Goal: Task Accomplishment & Management: Manage account settings

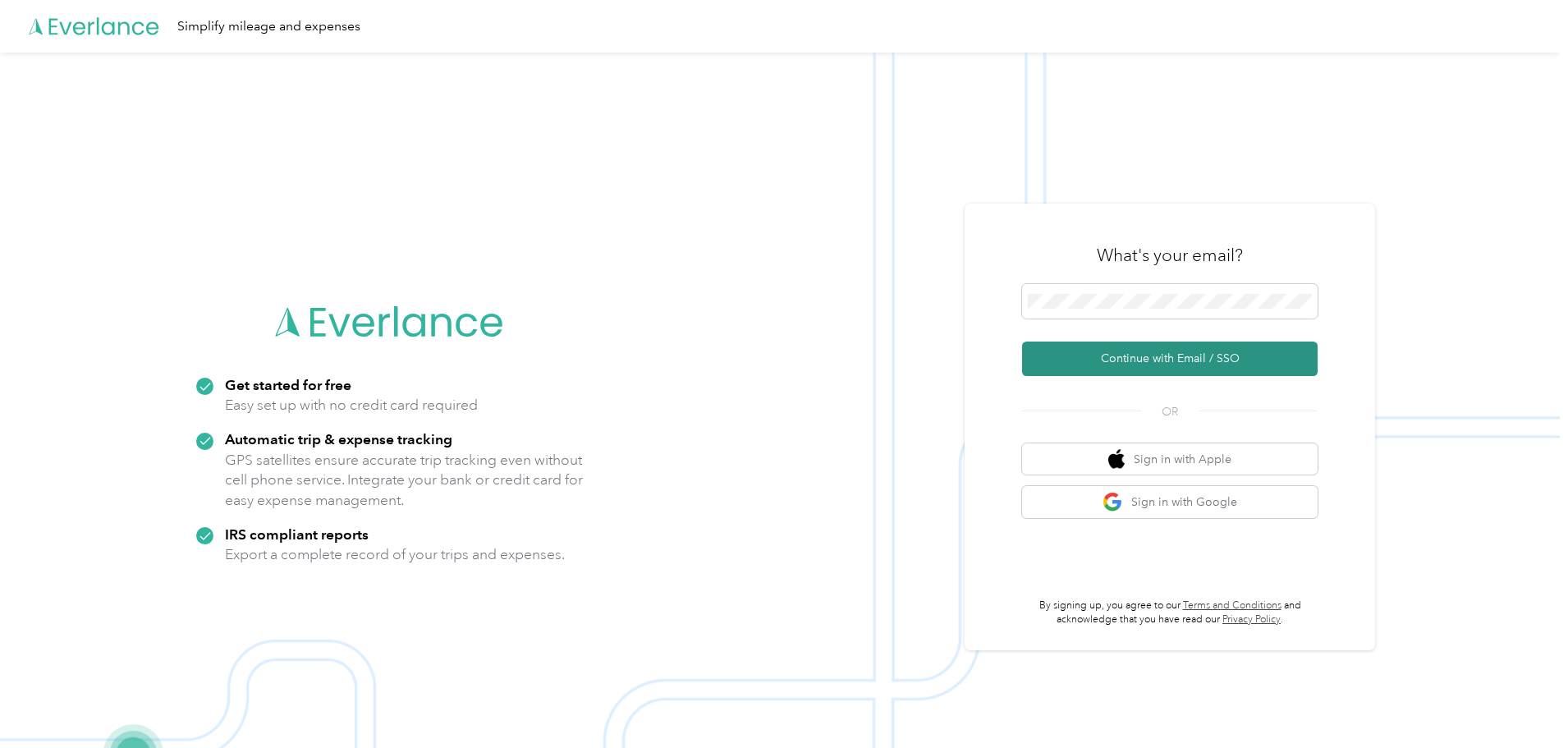
click at [1143, 354] on button "Continue with Email / SSO" at bounding box center [1170, 359] width 296 height 34
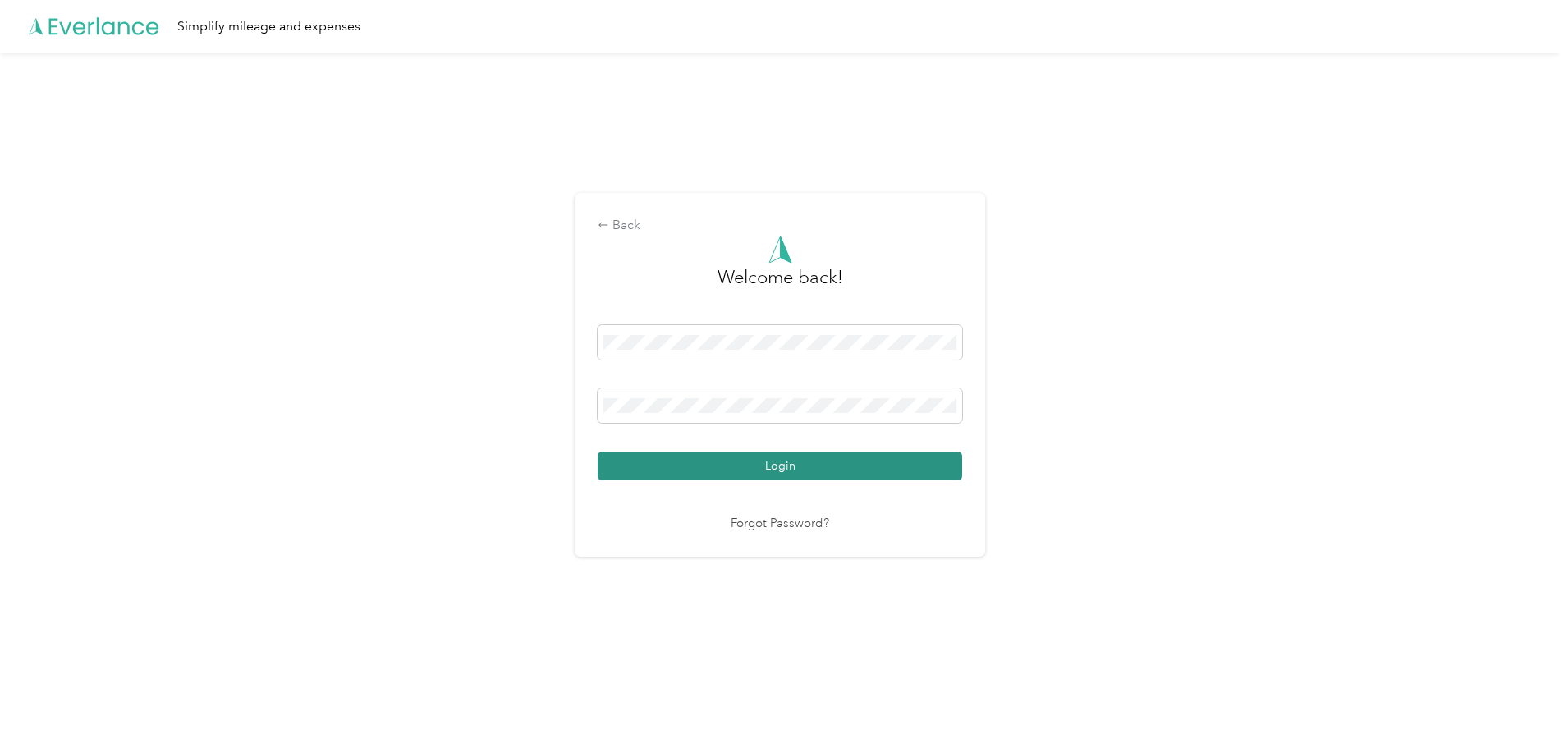
click at [804, 463] on button "Login" at bounding box center [780, 465] width 364 height 28
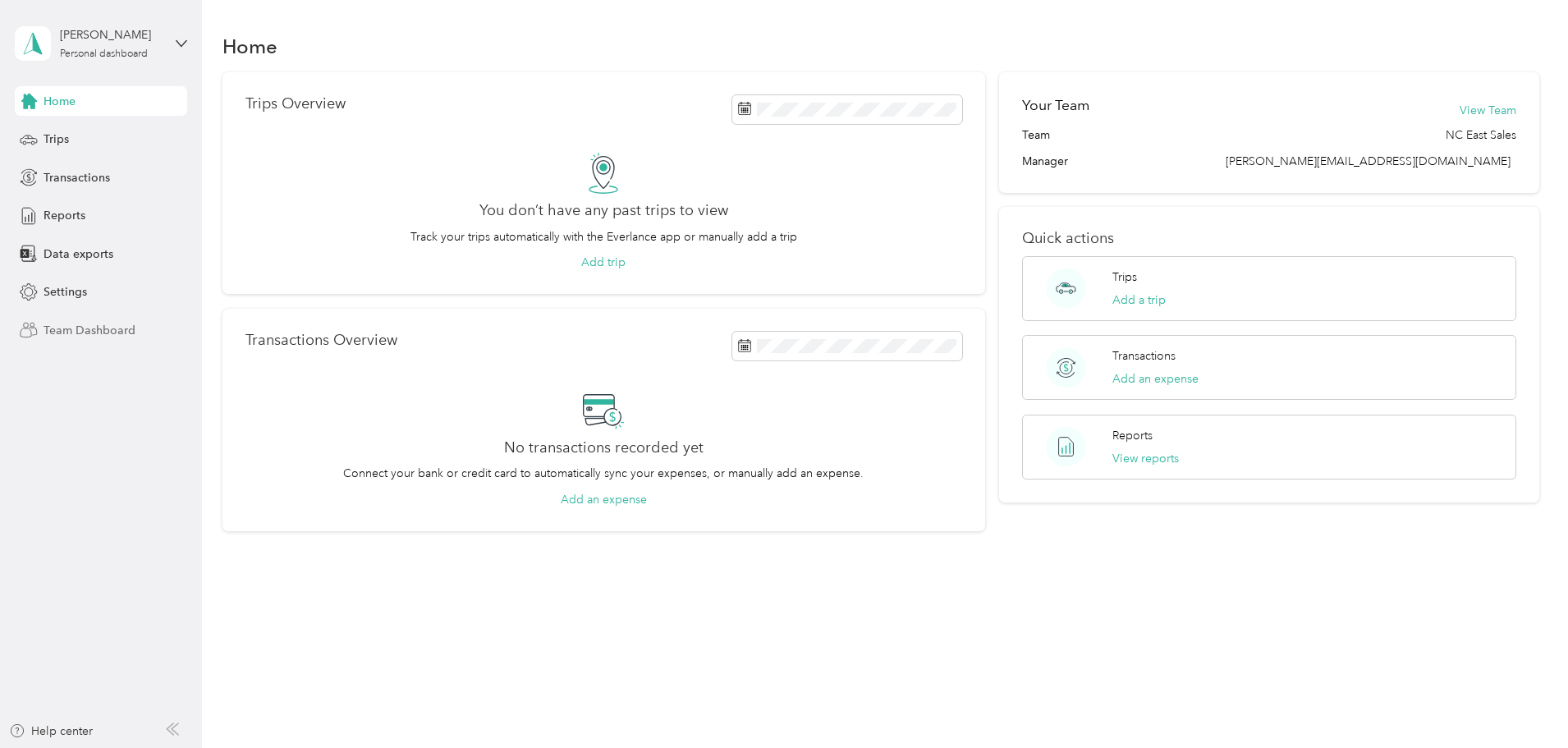
click at [59, 334] on span "Team Dashboard" at bounding box center [89, 331] width 92 height 17
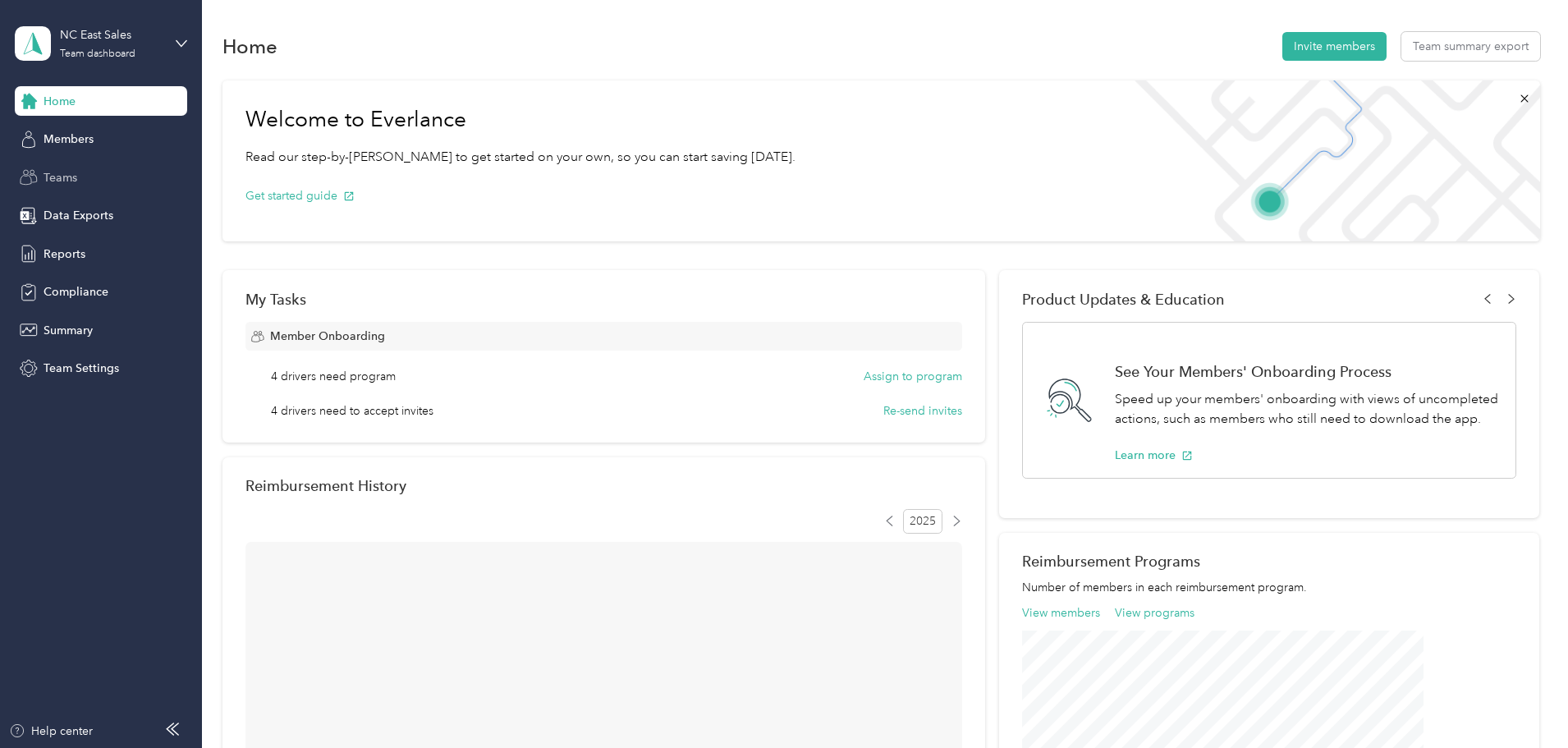
click at [73, 173] on span "Teams" at bounding box center [60, 178] width 34 height 17
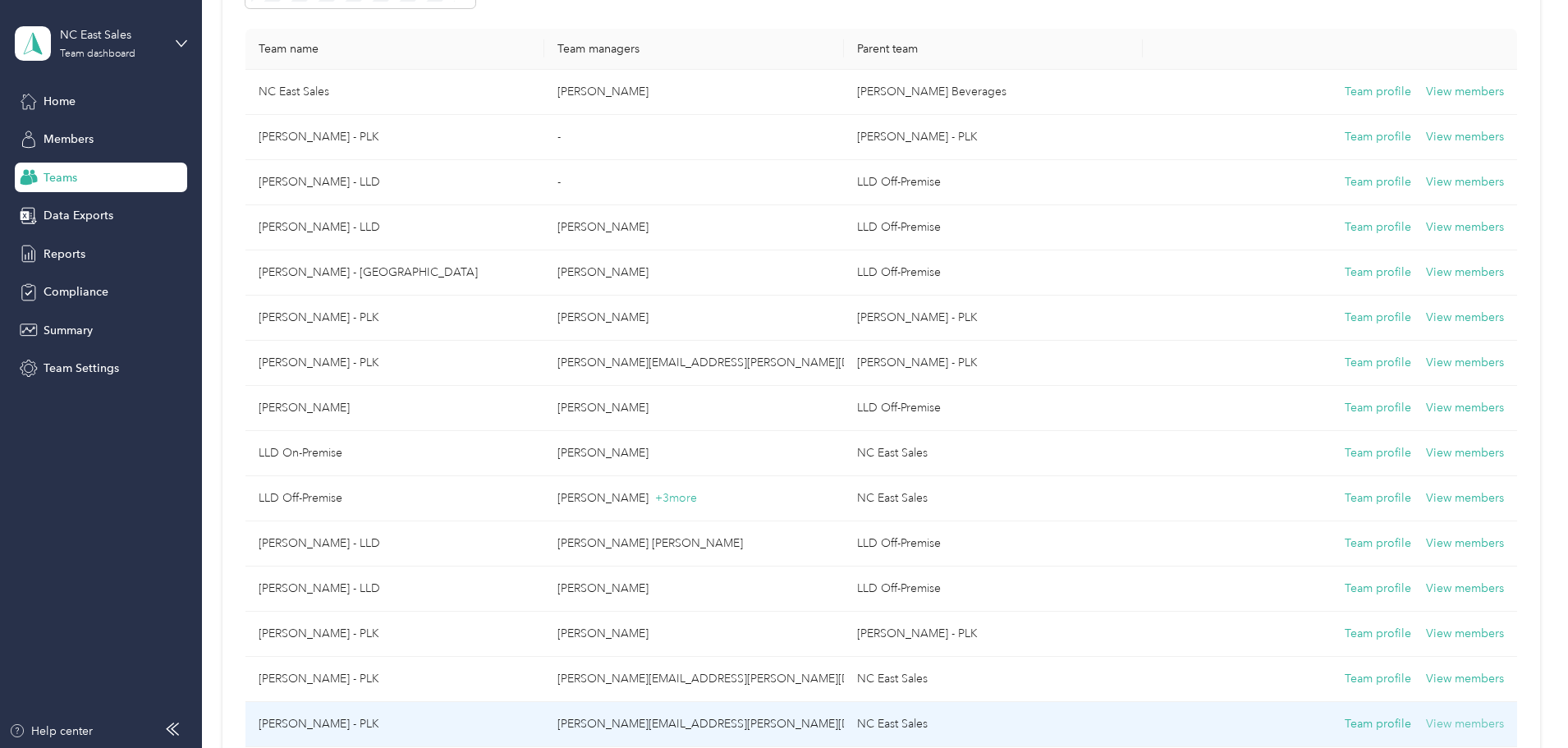
scroll to position [164, 0]
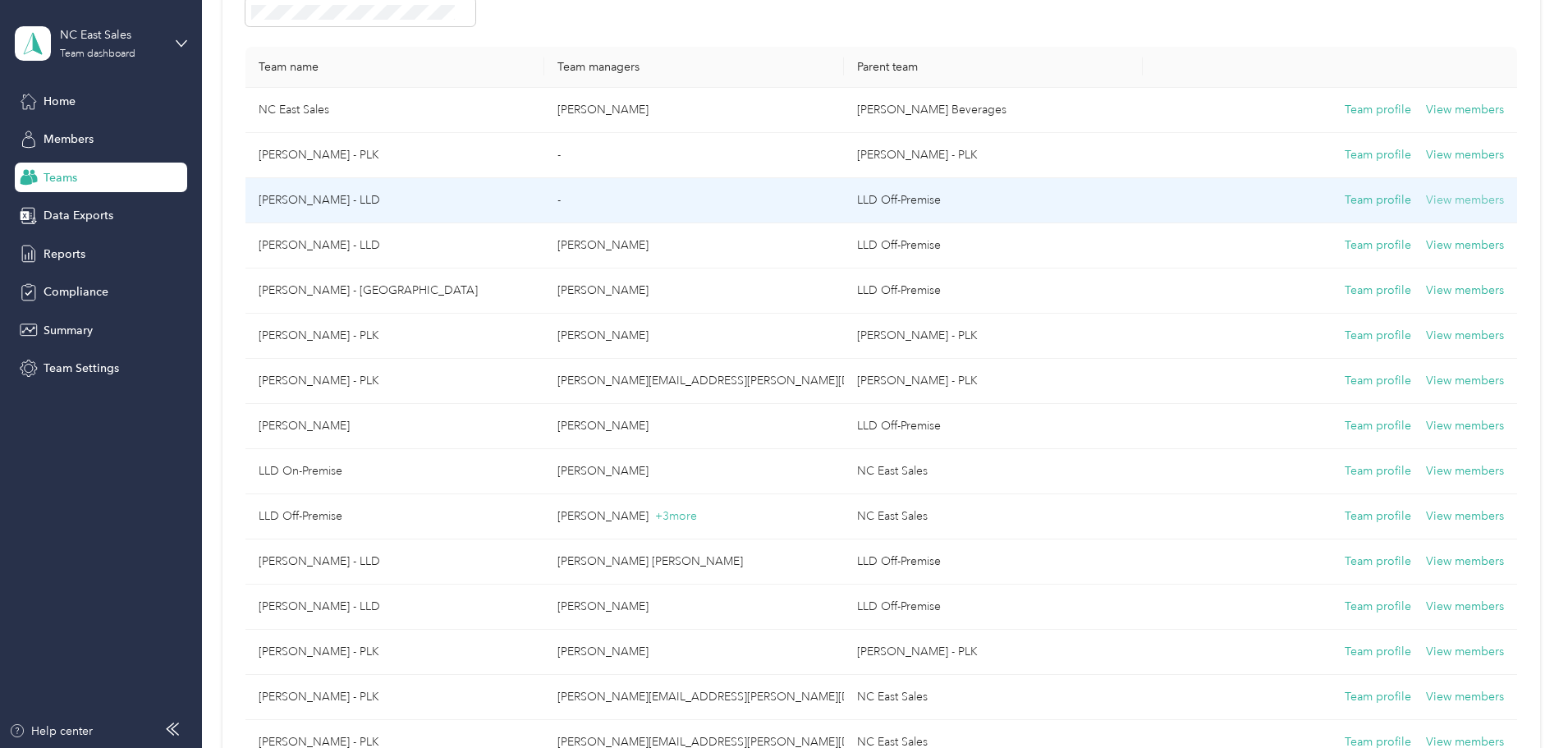
click at [1426, 206] on button "View members" at bounding box center [1465, 200] width 78 height 18
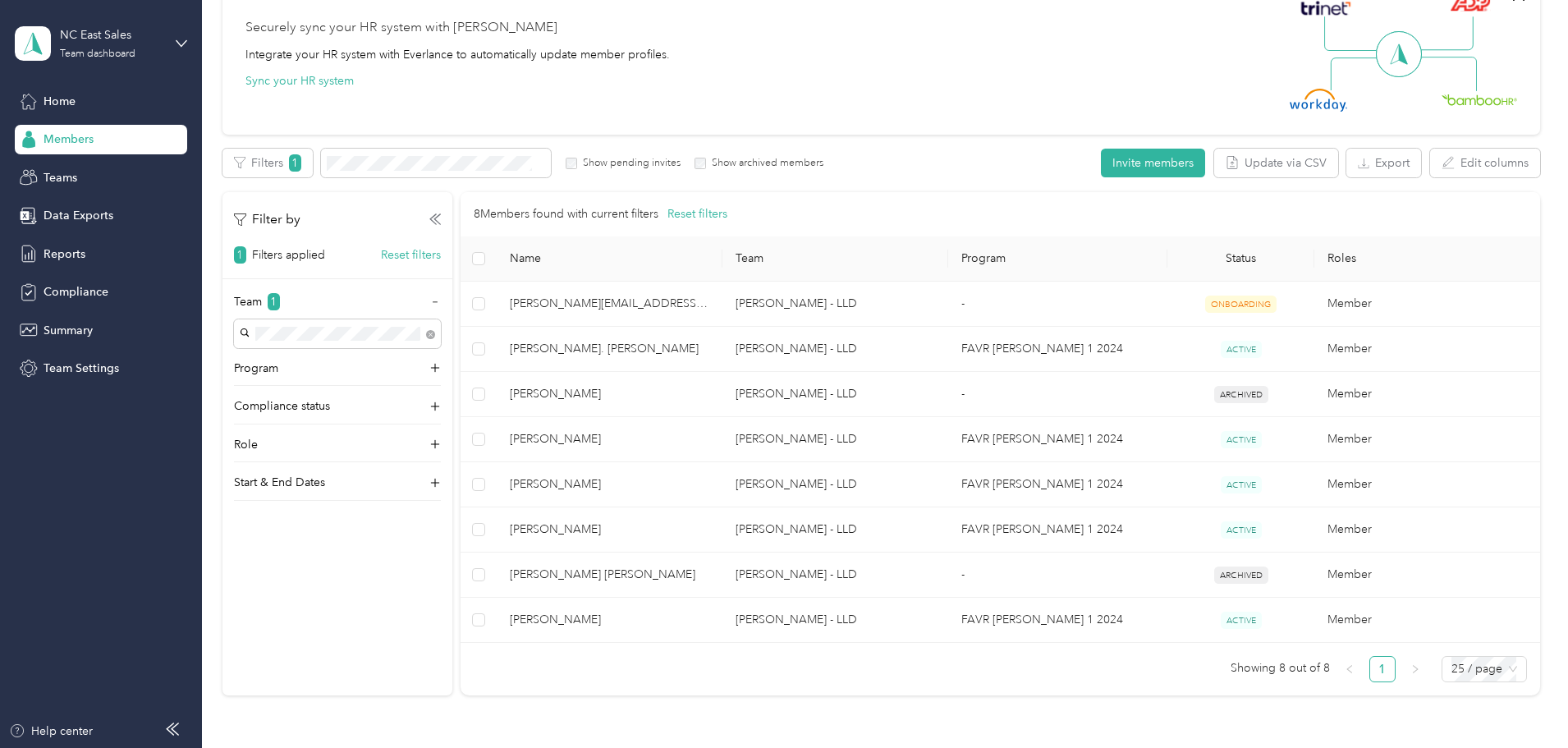
scroll to position [164, 0]
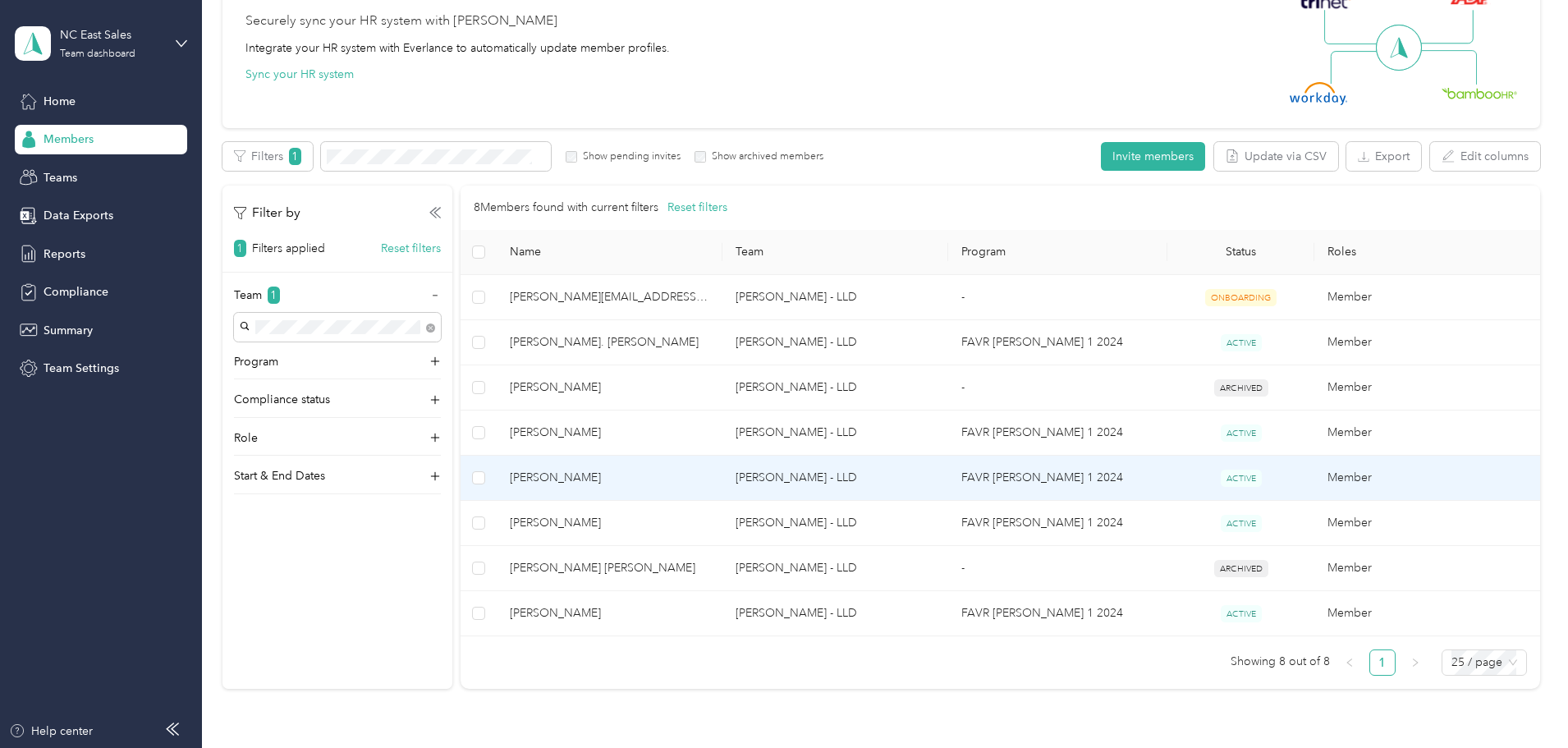
click at [1315, 471] on td "Member" at bounding box center [1427, 477] width 226 height 46
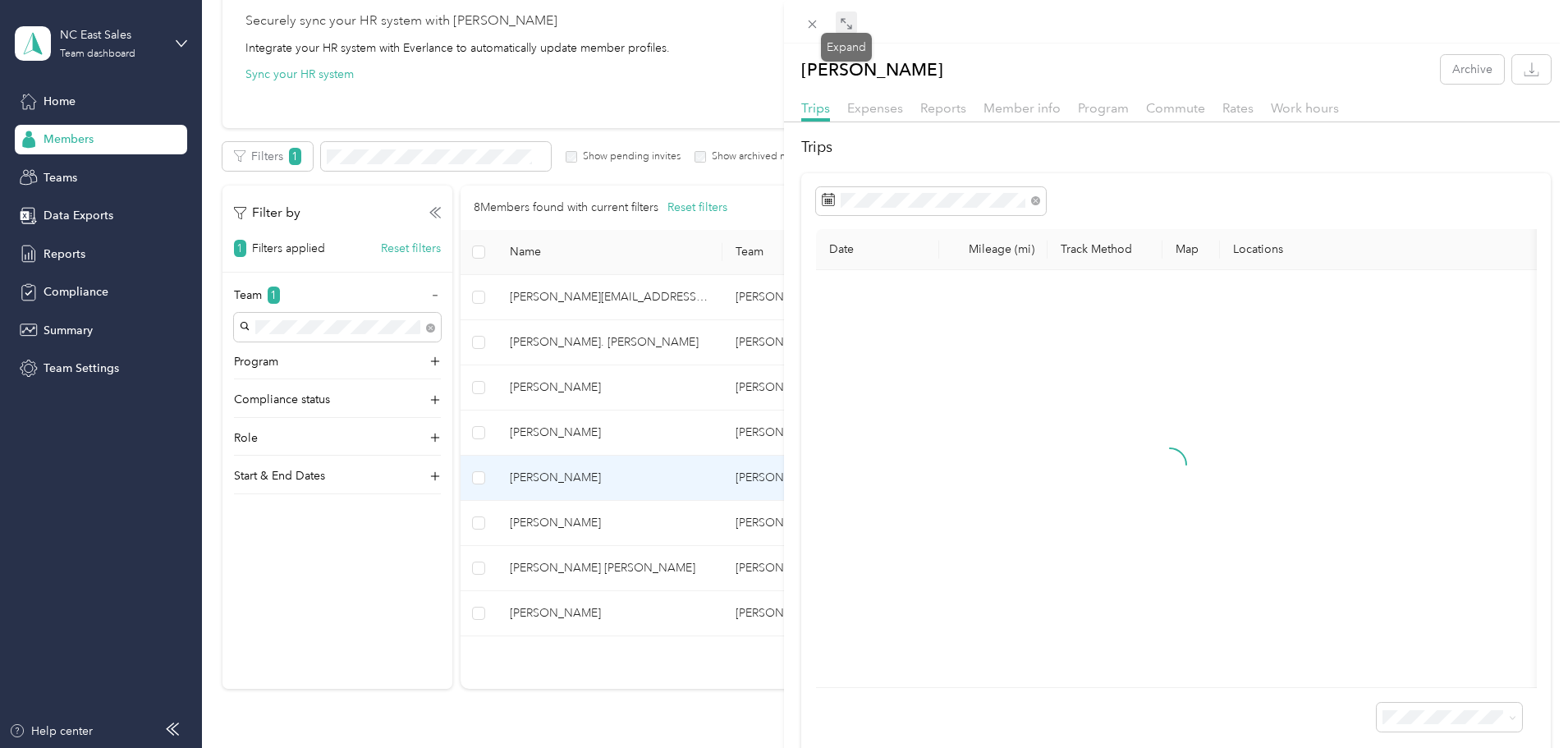
click at [847, 25] on icon at bounding box center [849, 27] width 5 height 5
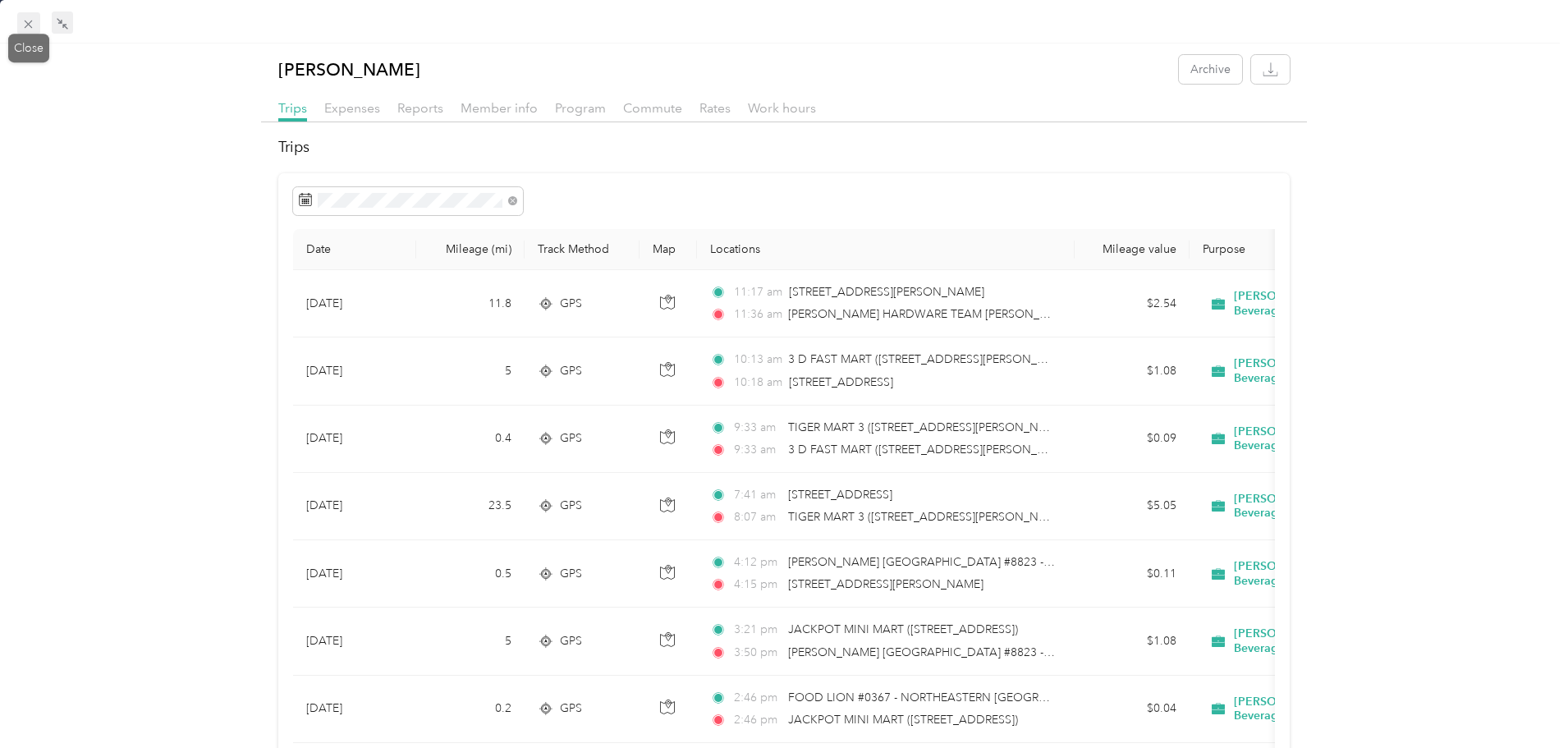
click at [34, 30] on icon at bounding box center [28, 24] width 14 height 14
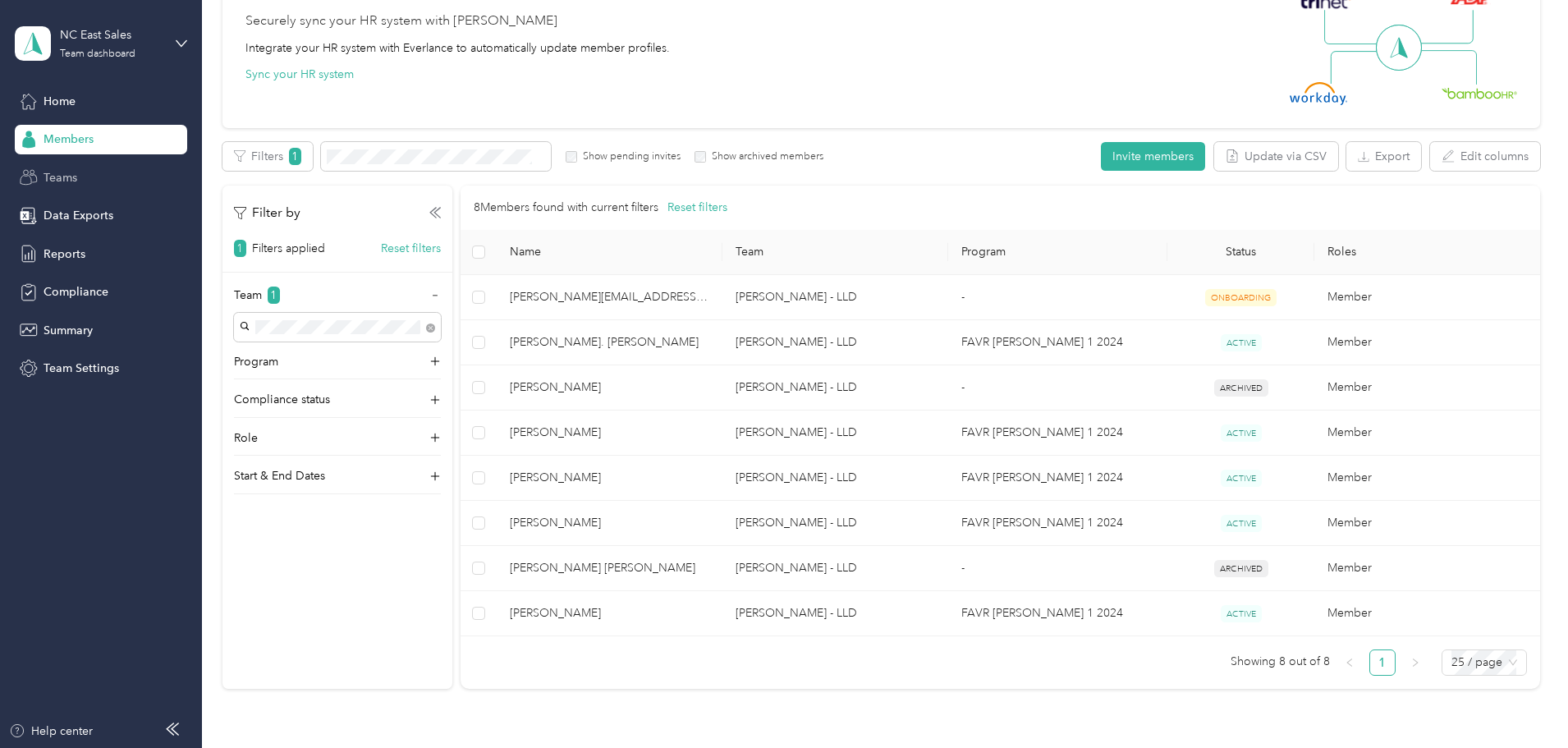
click at [55, 173] on span "Teams" at bounding box center [60, 178] width 34 height 17
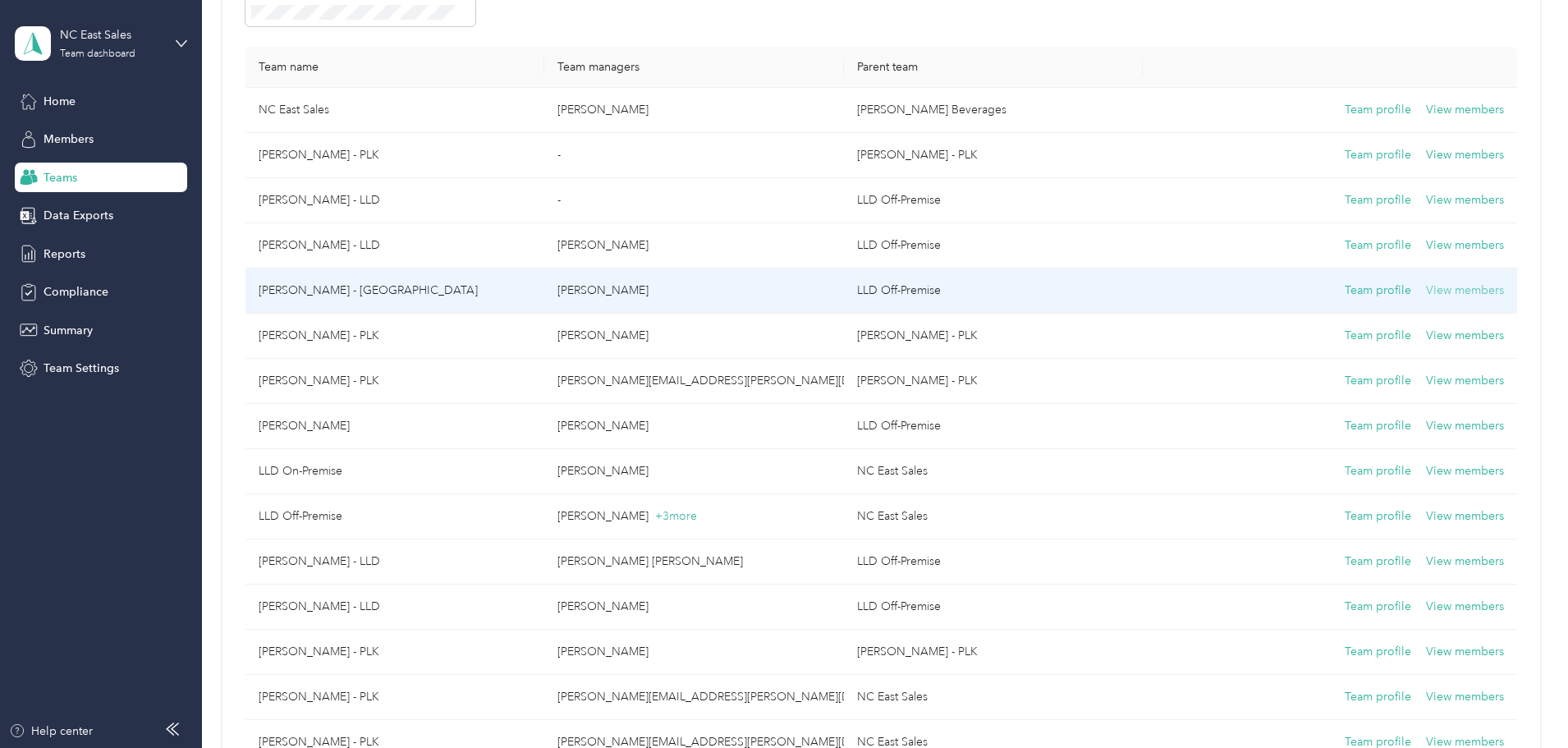
click at [1426, 286] on button "View members" at bounding box center [1465, 290] width 78 height 18
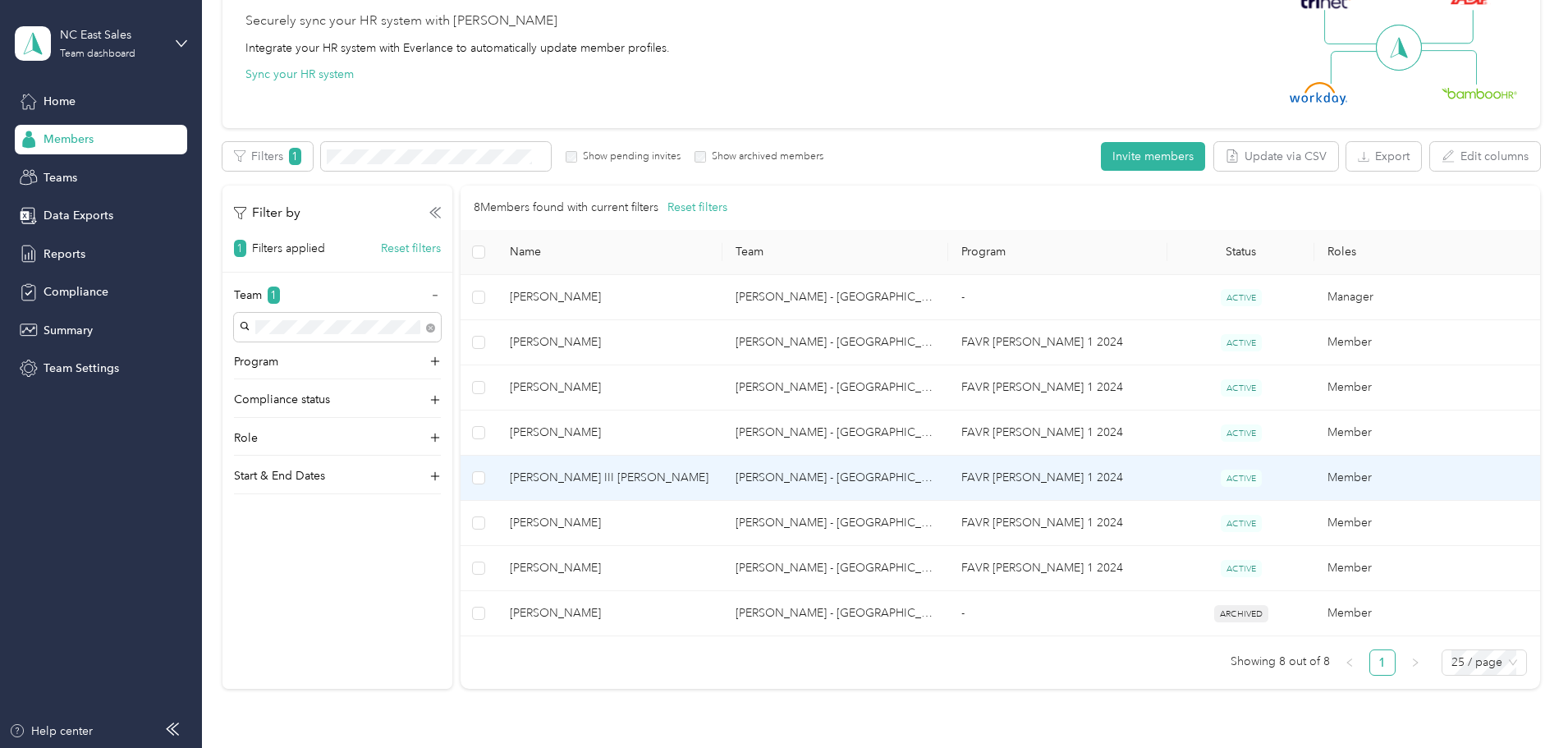
click at [1315, 479] on td "Member" at bounding box center [1427, 477] width 226 height 46
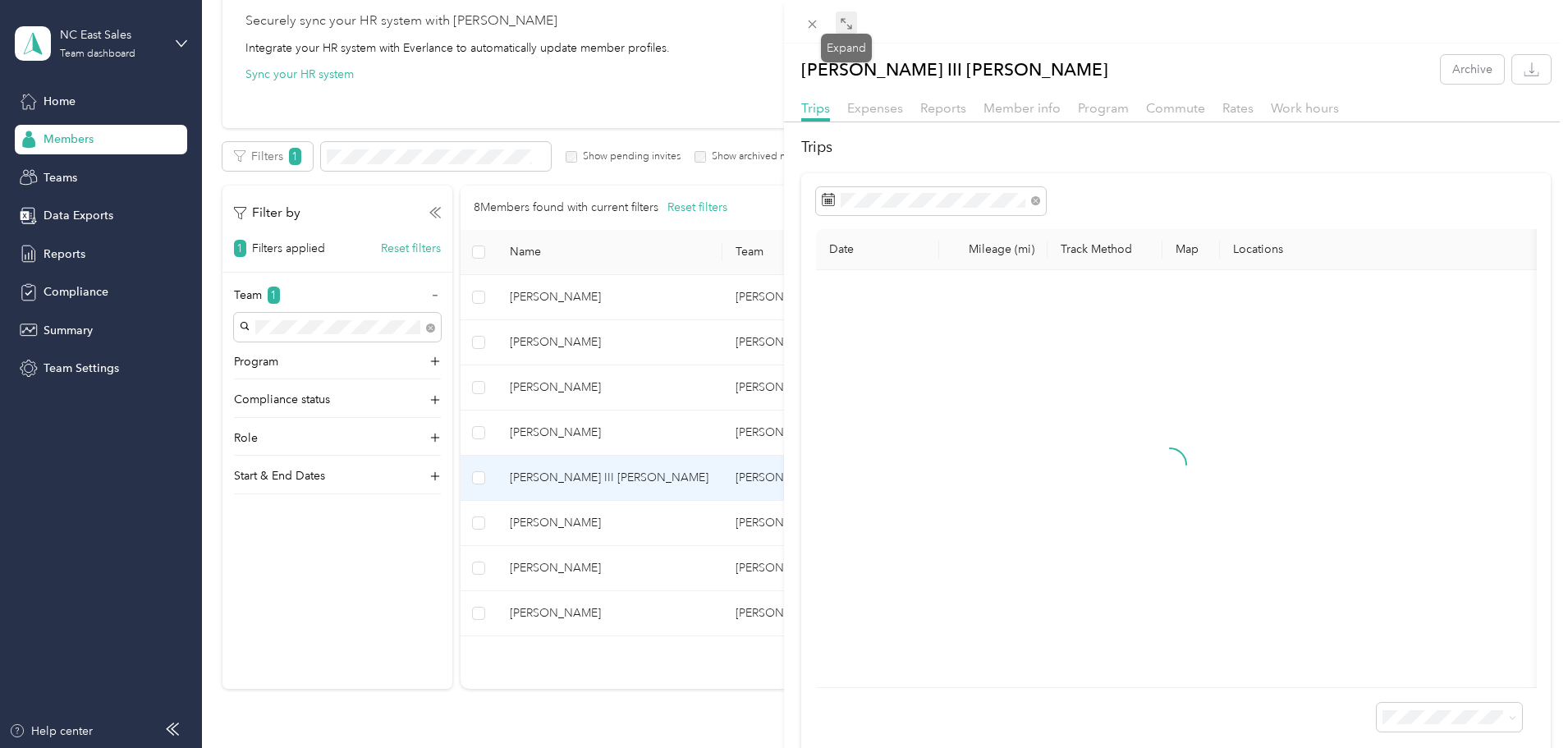
click at [840, 30] on span at bounding box center [846, 22] width 21 height 23
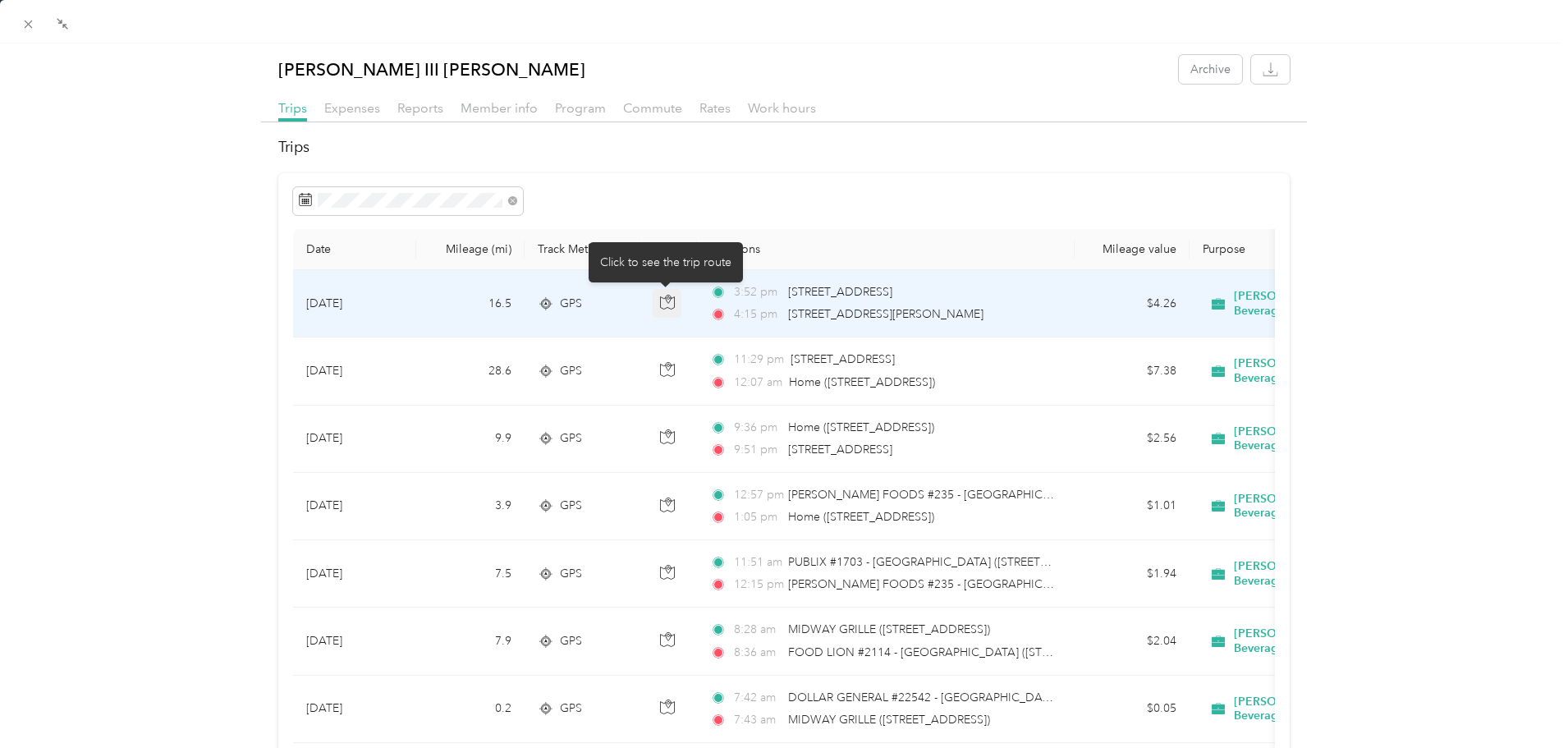
click at [677, 299] on button "button" at bounding box center [668, 303] width 29 height 29
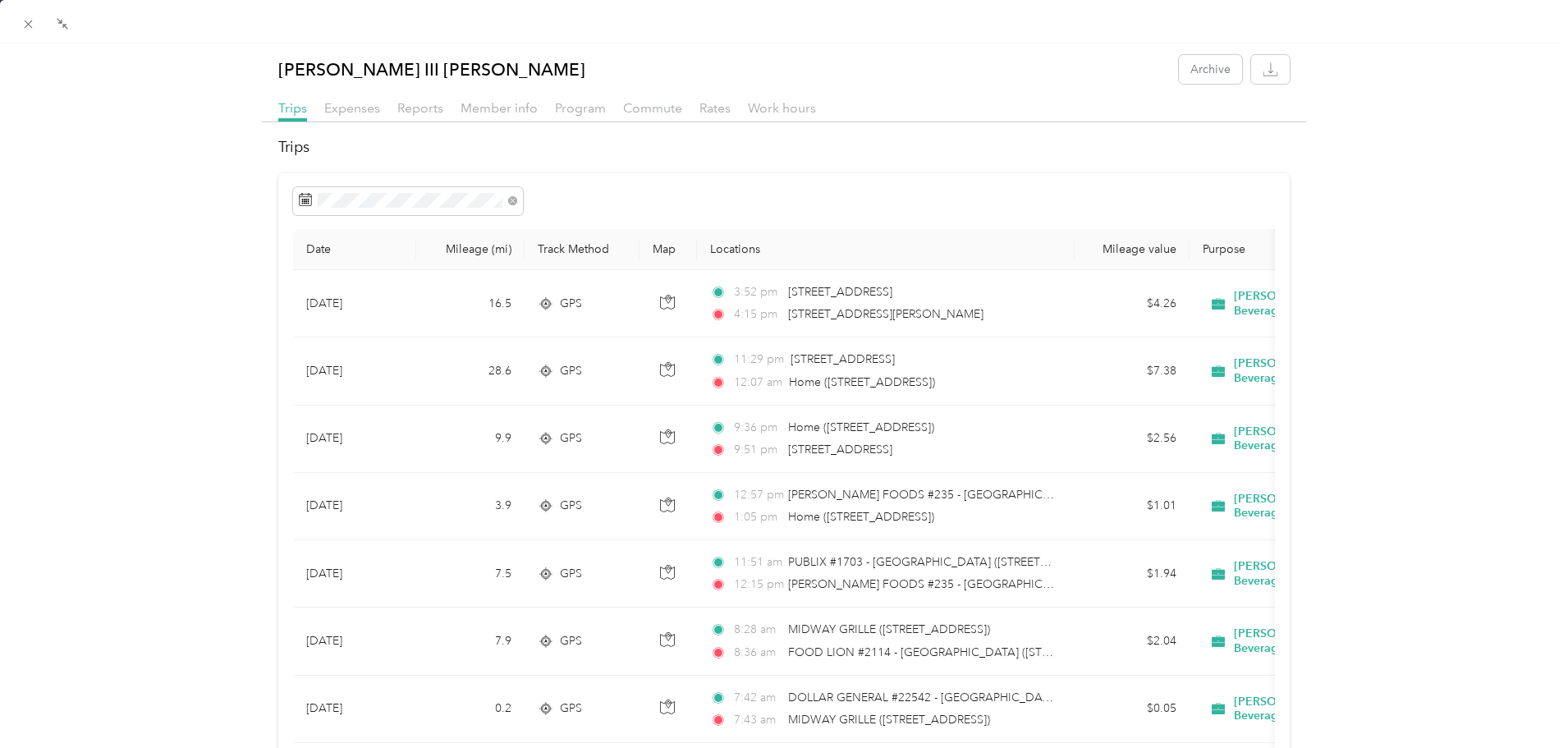
click at [35, 27] on icon at bounding box center [28, 24] width 14 height 14
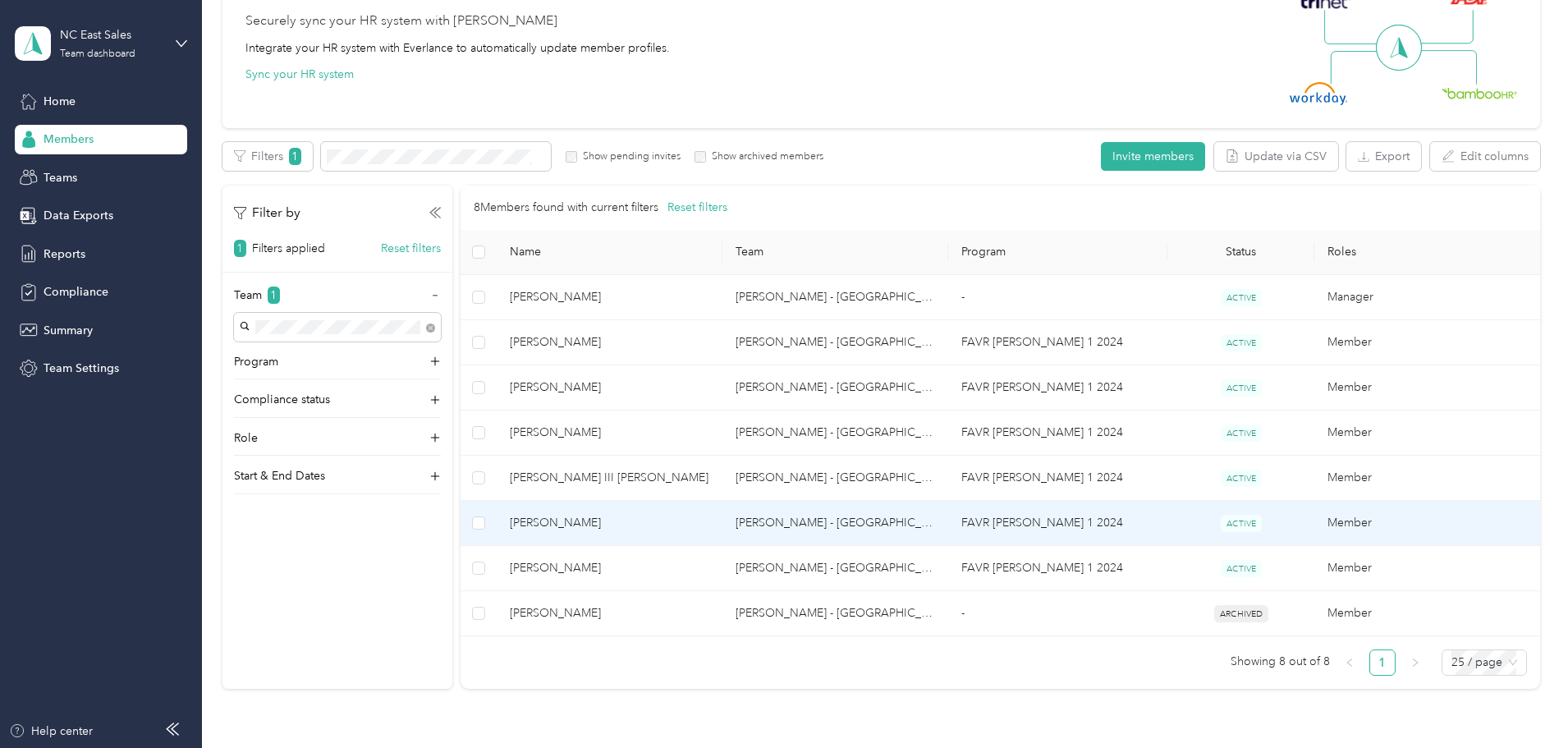
click at [1315, 520] on td "Member" at bounding box center [1427, 523] width 226 height 46
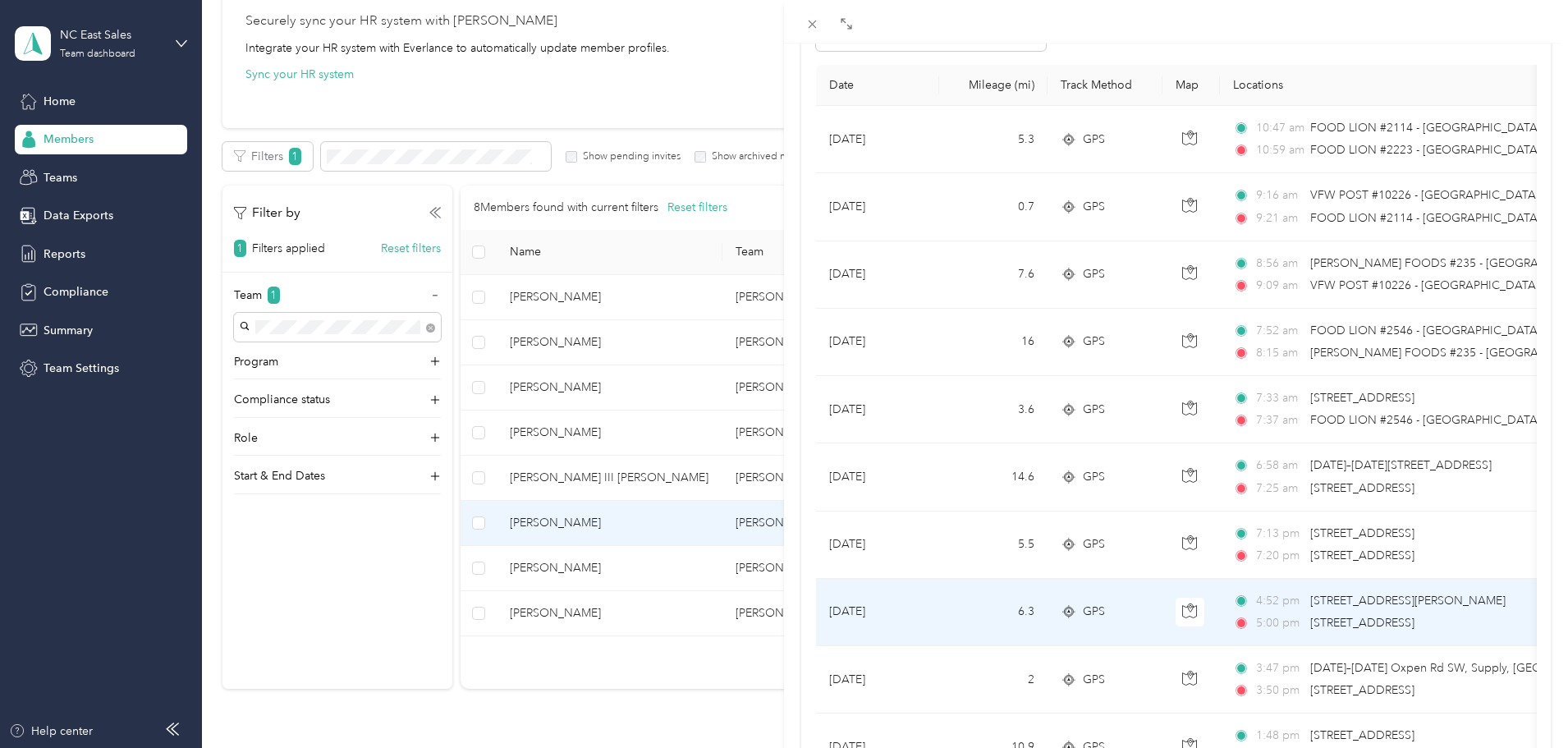
scroll to position [246, 0]
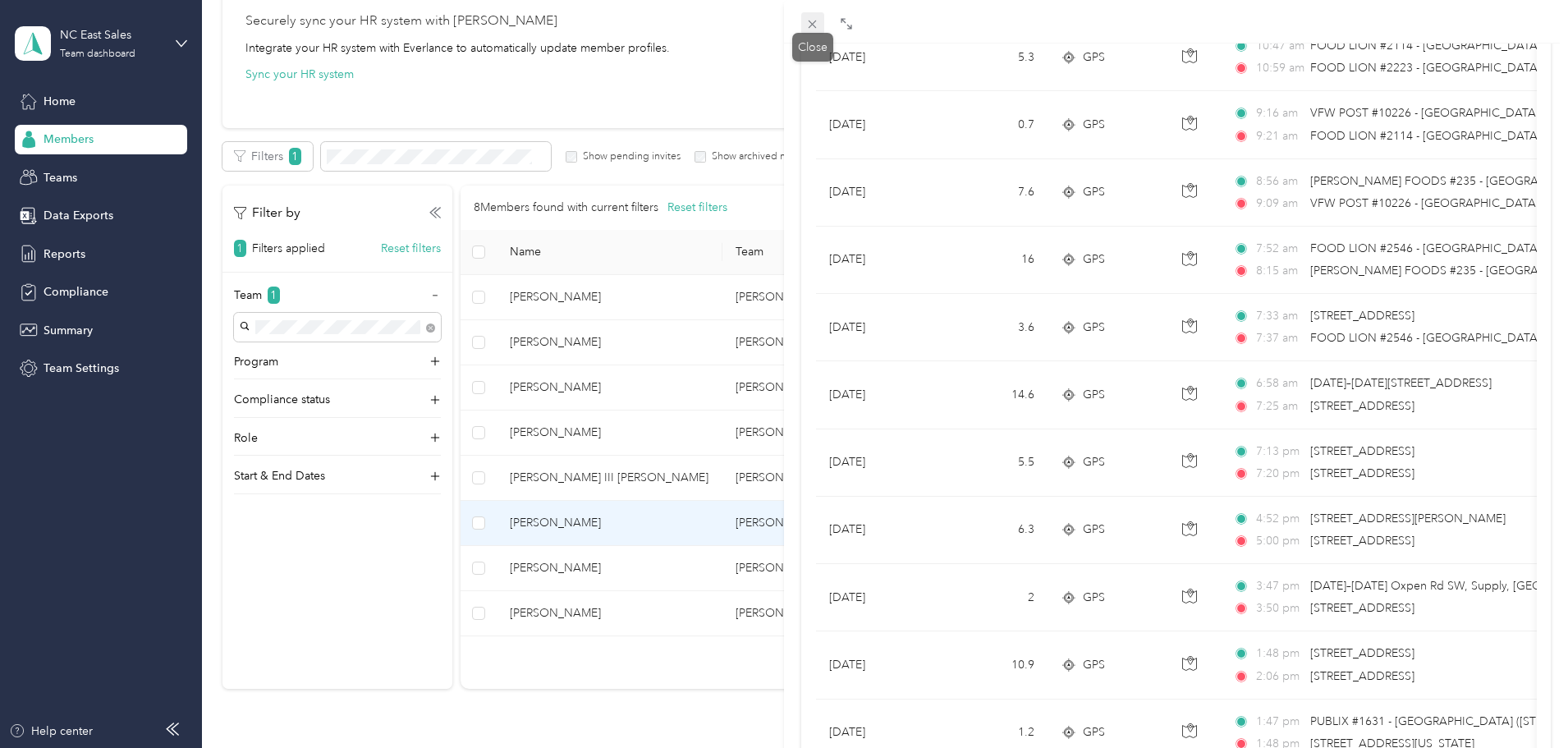
click at [810, 24] on icon at bounding box center [812, 24] width 14 height 14
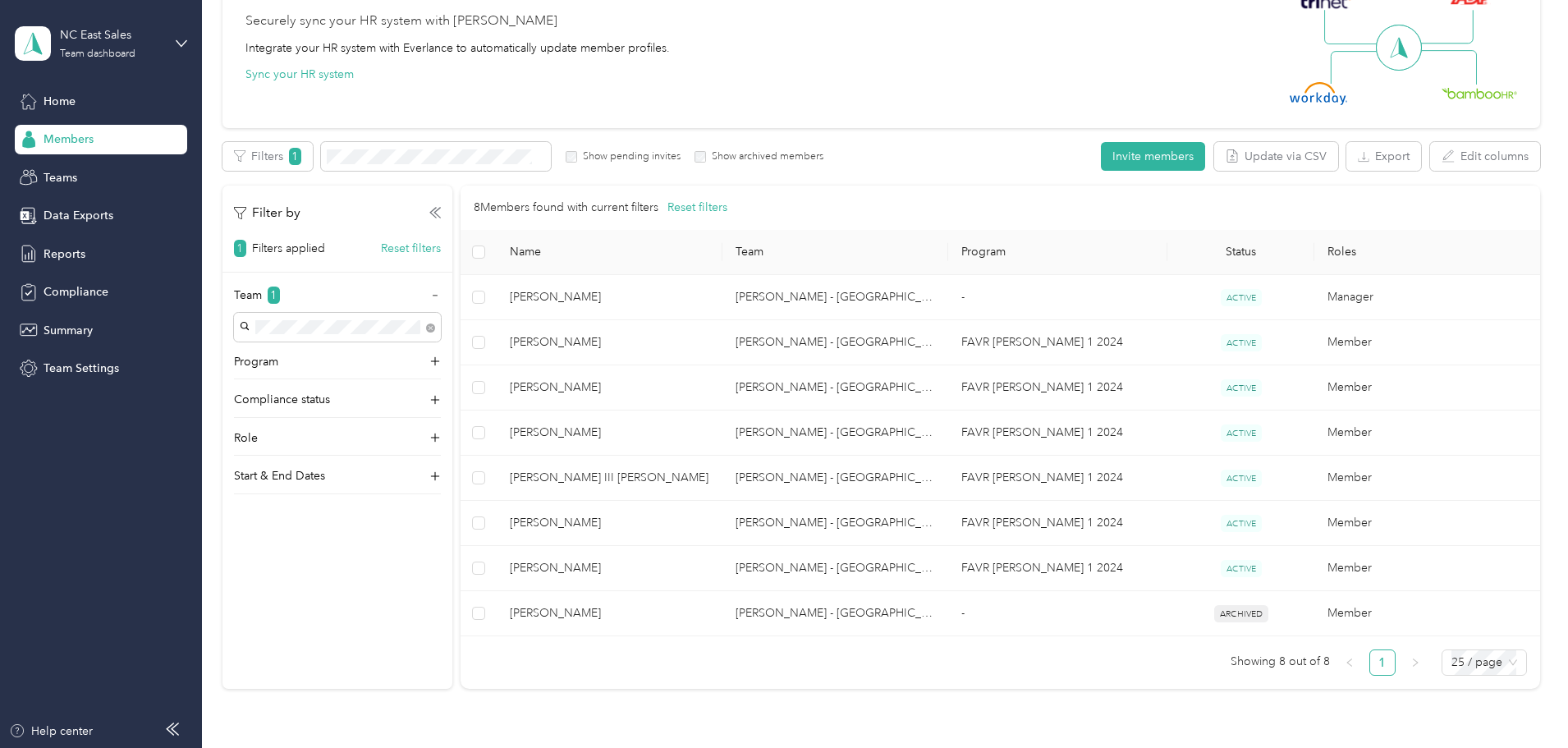
scroll to position [80, 0]
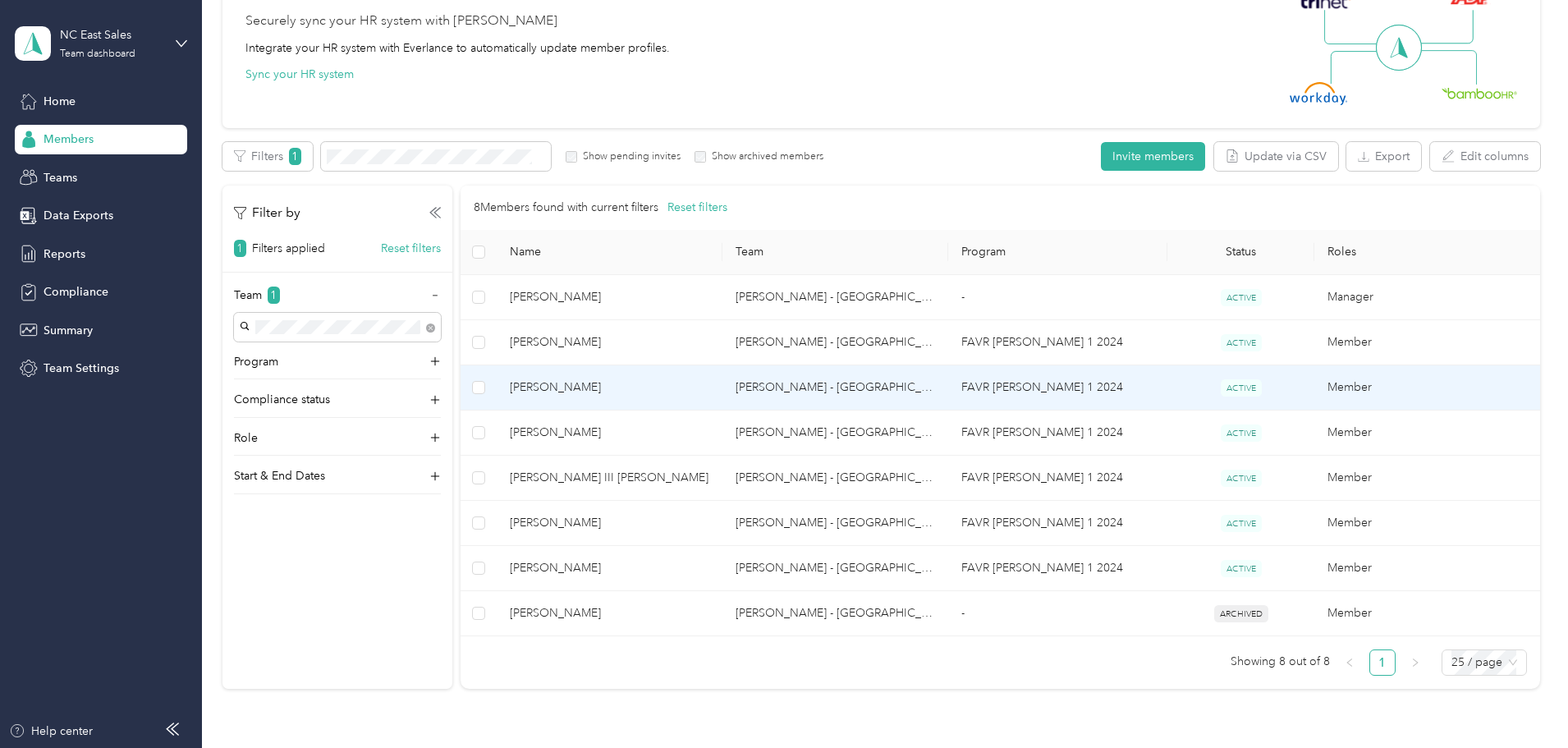
click at [1315, 385] on td "Member" at bounding box center [1427, 387] width 226 height 46
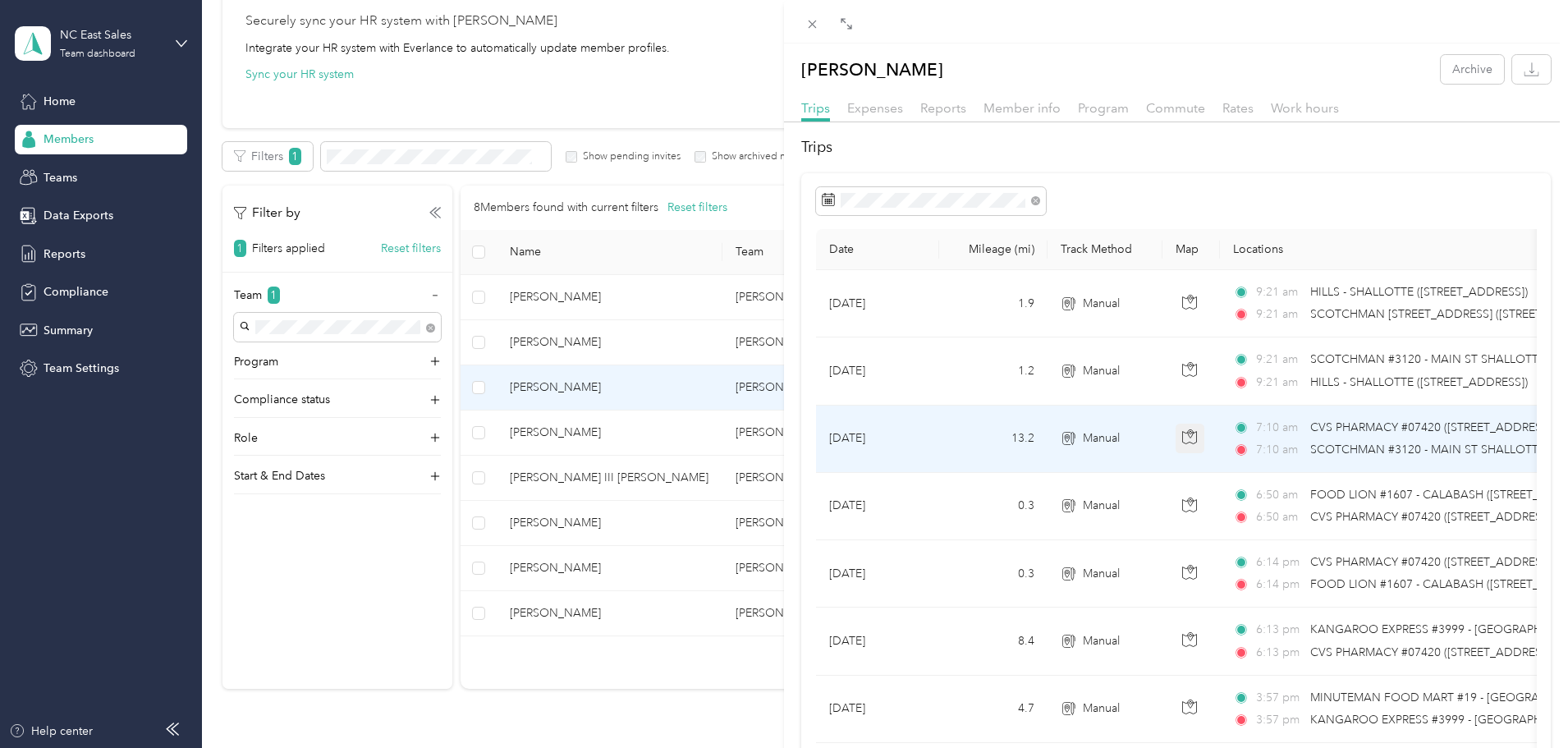
scroll to position [82, 0]
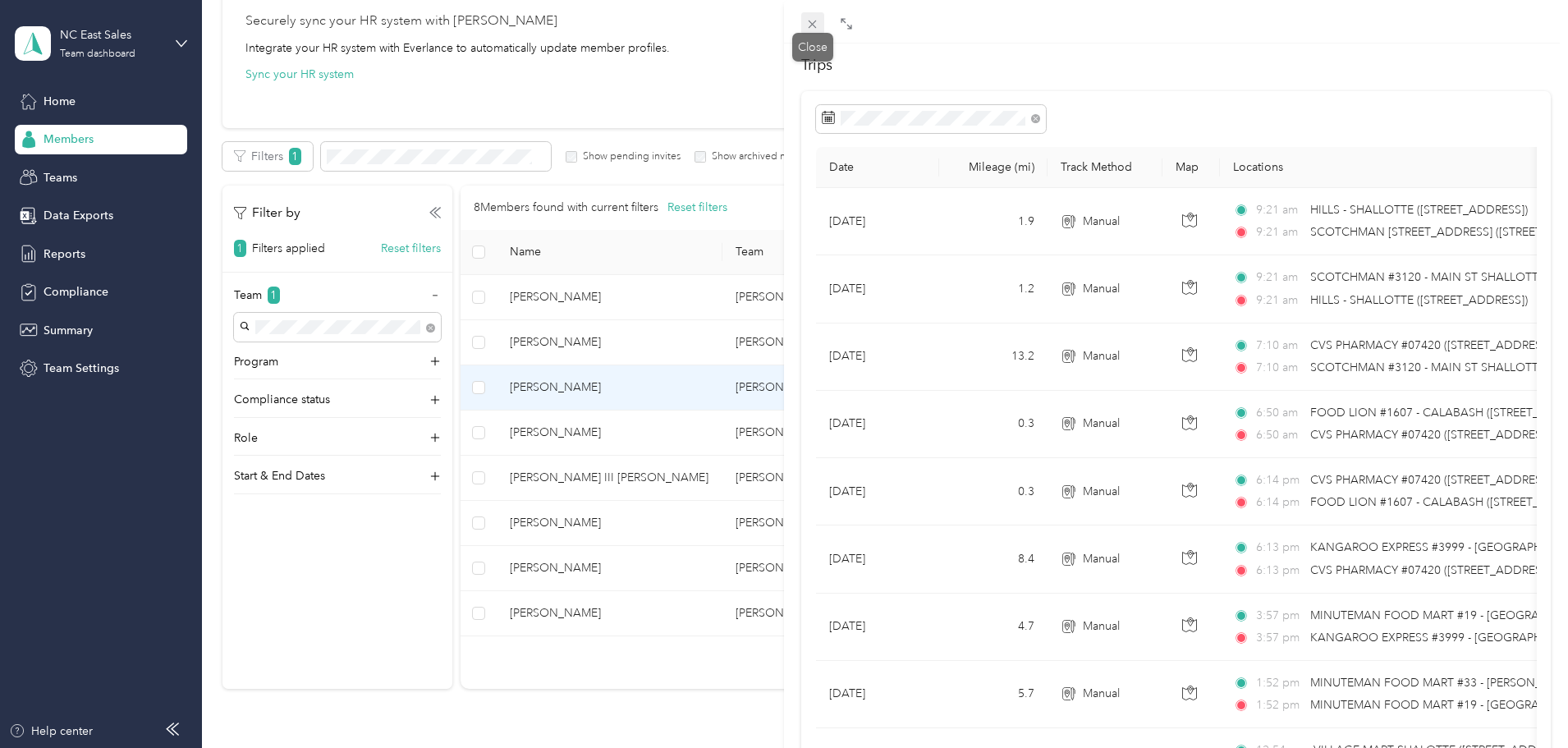
click at [813, 23] on icon at bounding box center [812, 24] width 14 height 14
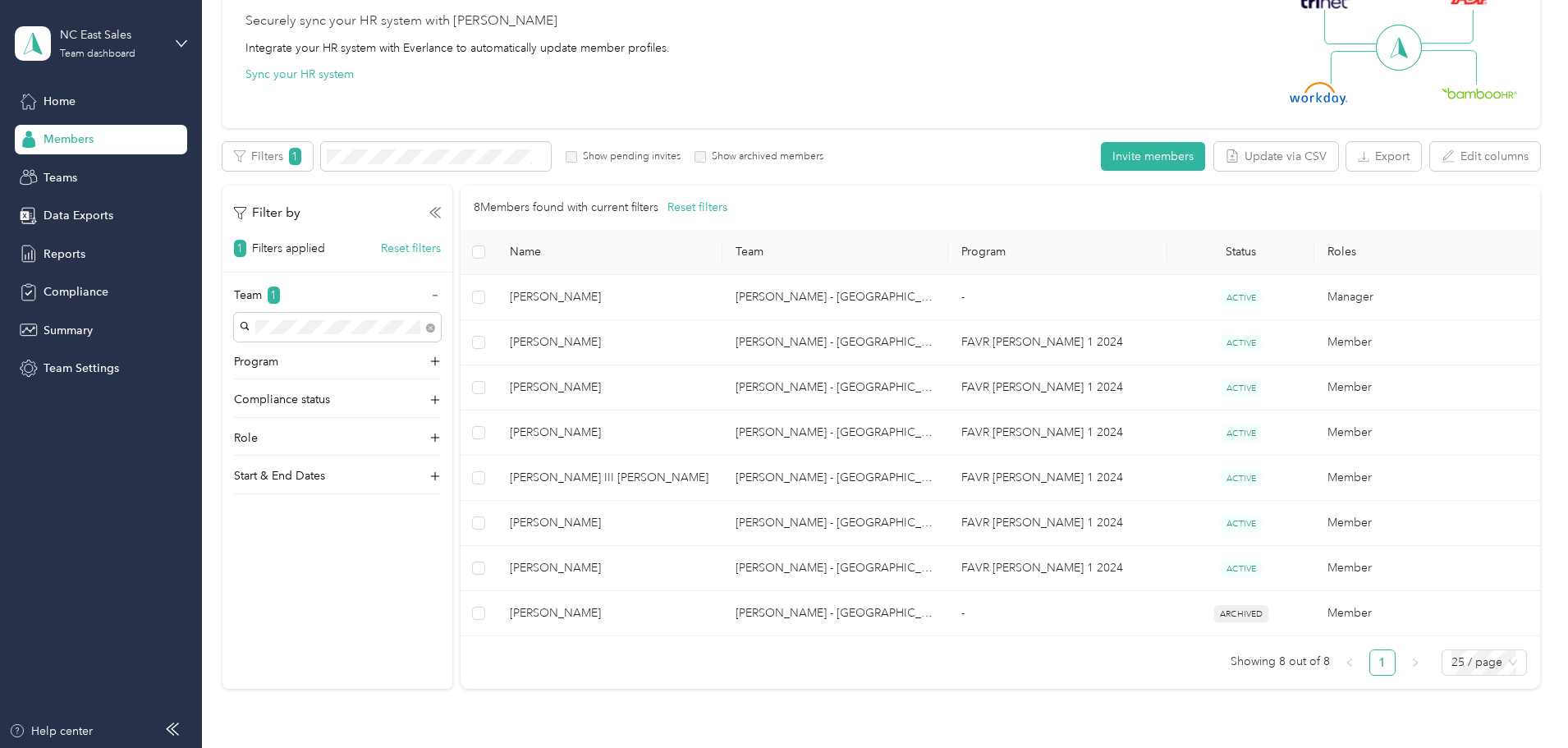
scroll to position [80, 0]
